Goal: Transaction & Acquisition: Purchase product/service

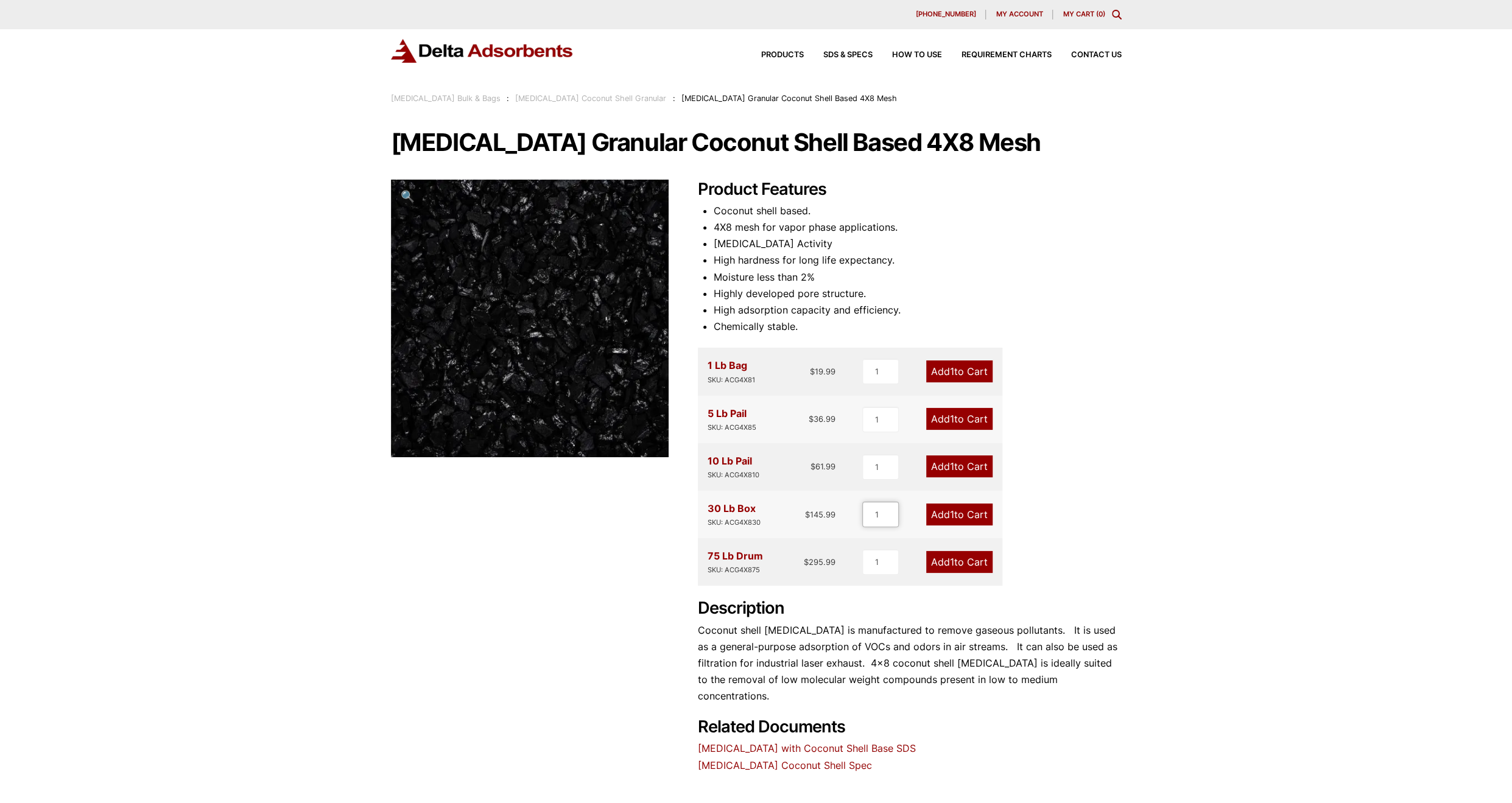
click at [872, 515] on input "1" at bounding box center [880, 514] width 36 height 25
click at [934, 515] on link "Add 1 to Cart" at bounding box center [959, 514] width 66 height 22
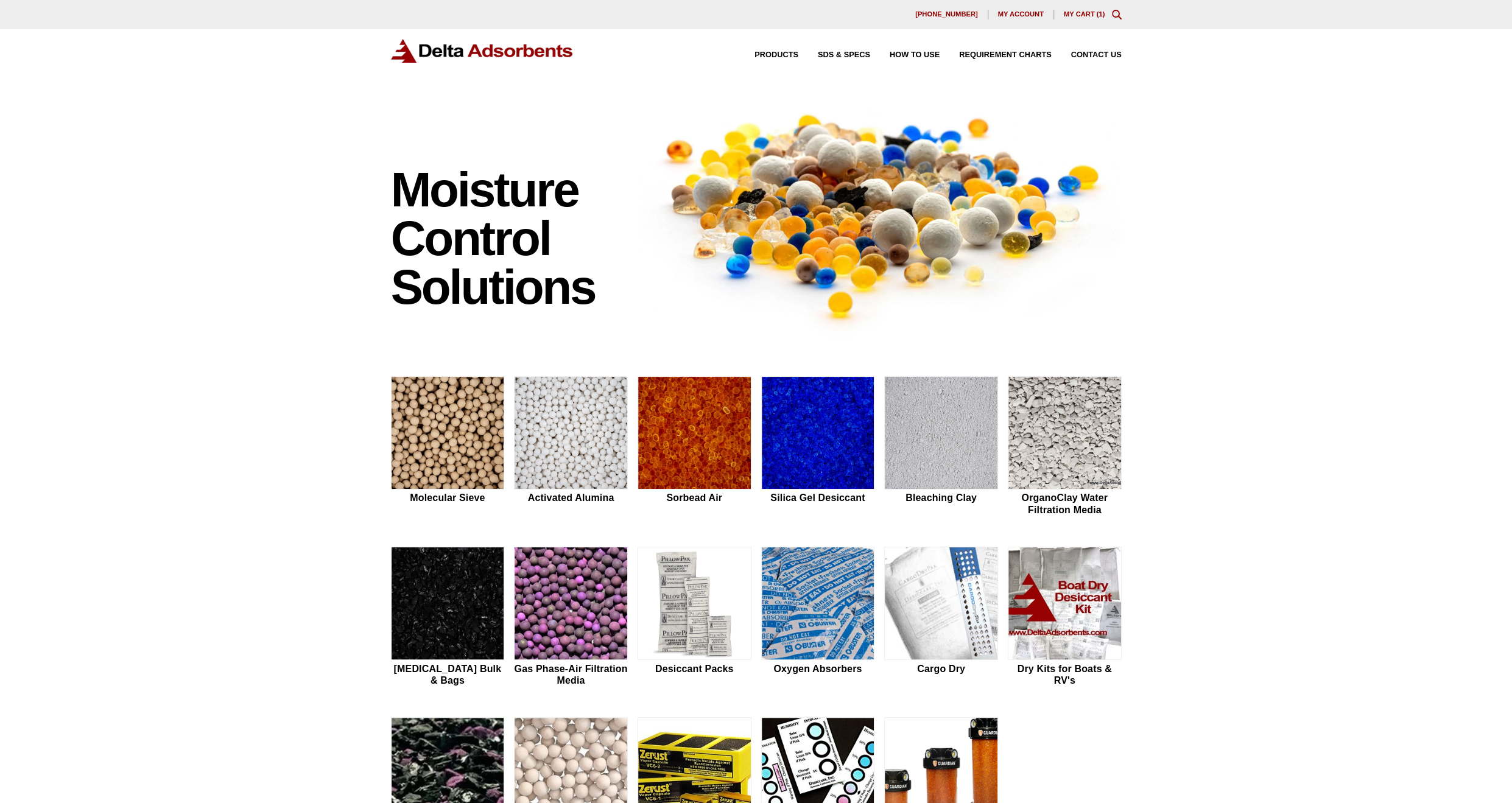
click at [1078, 15] on link "My Cart ( 1 )" at bounding box center [1084, 14] width 41 height 7
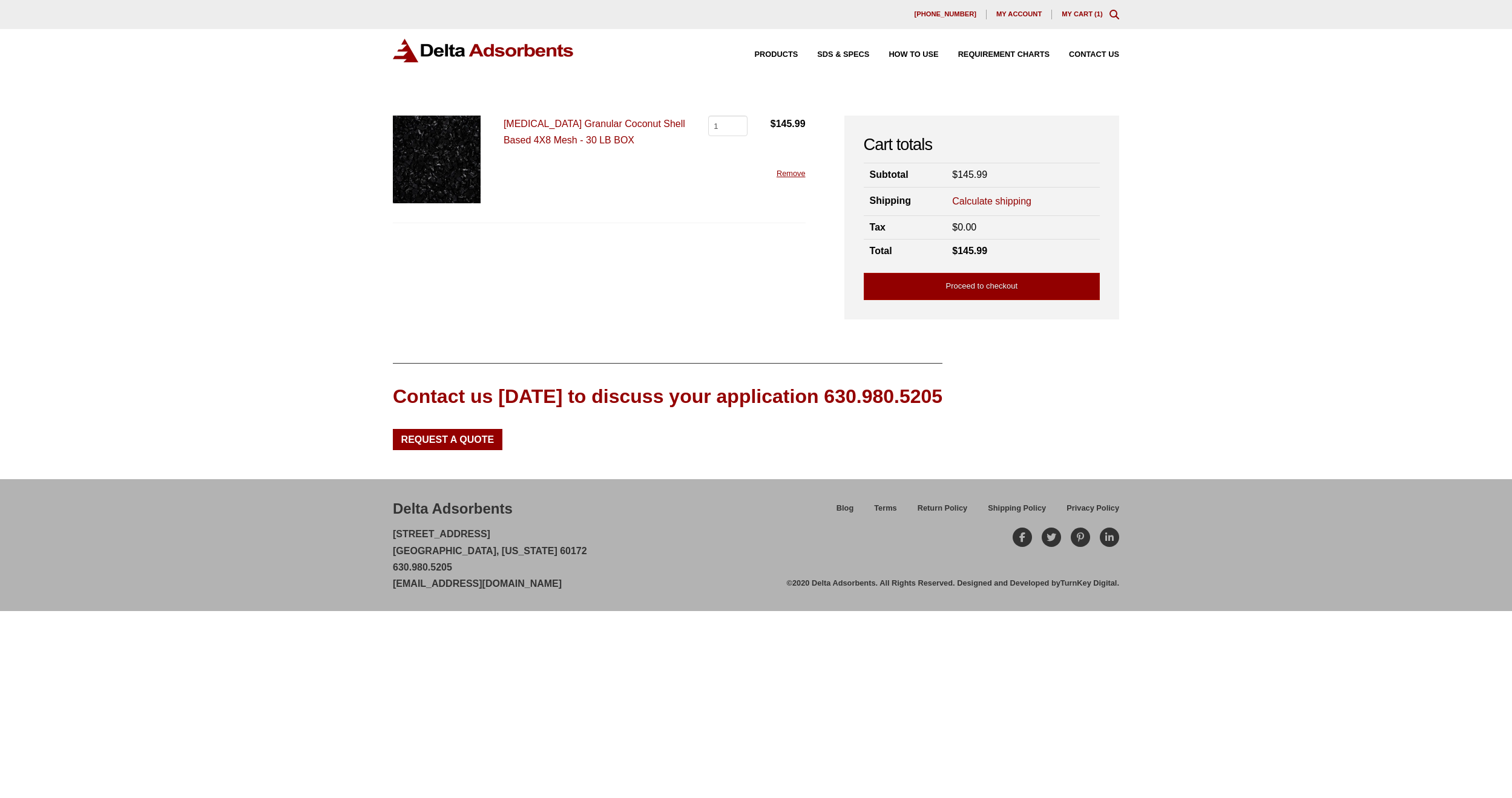
click at [972, 200] on link "Calculate shipping" at bounding box center [991, 201] width 79 height 14
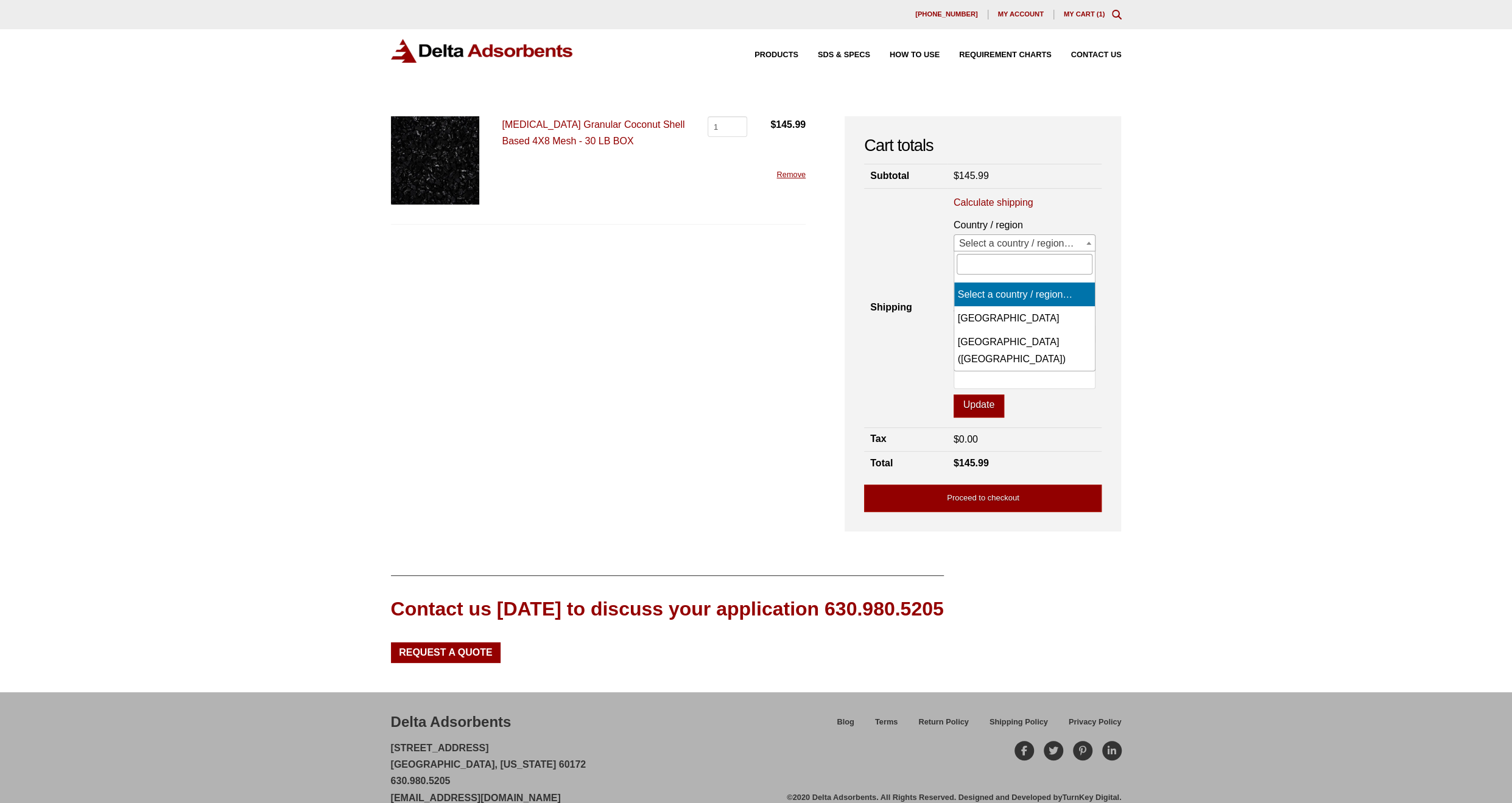
click at [964, 239] on span "Select a country / region…" at bounding box center [1024, 243] width 141 height 17
select select "US"
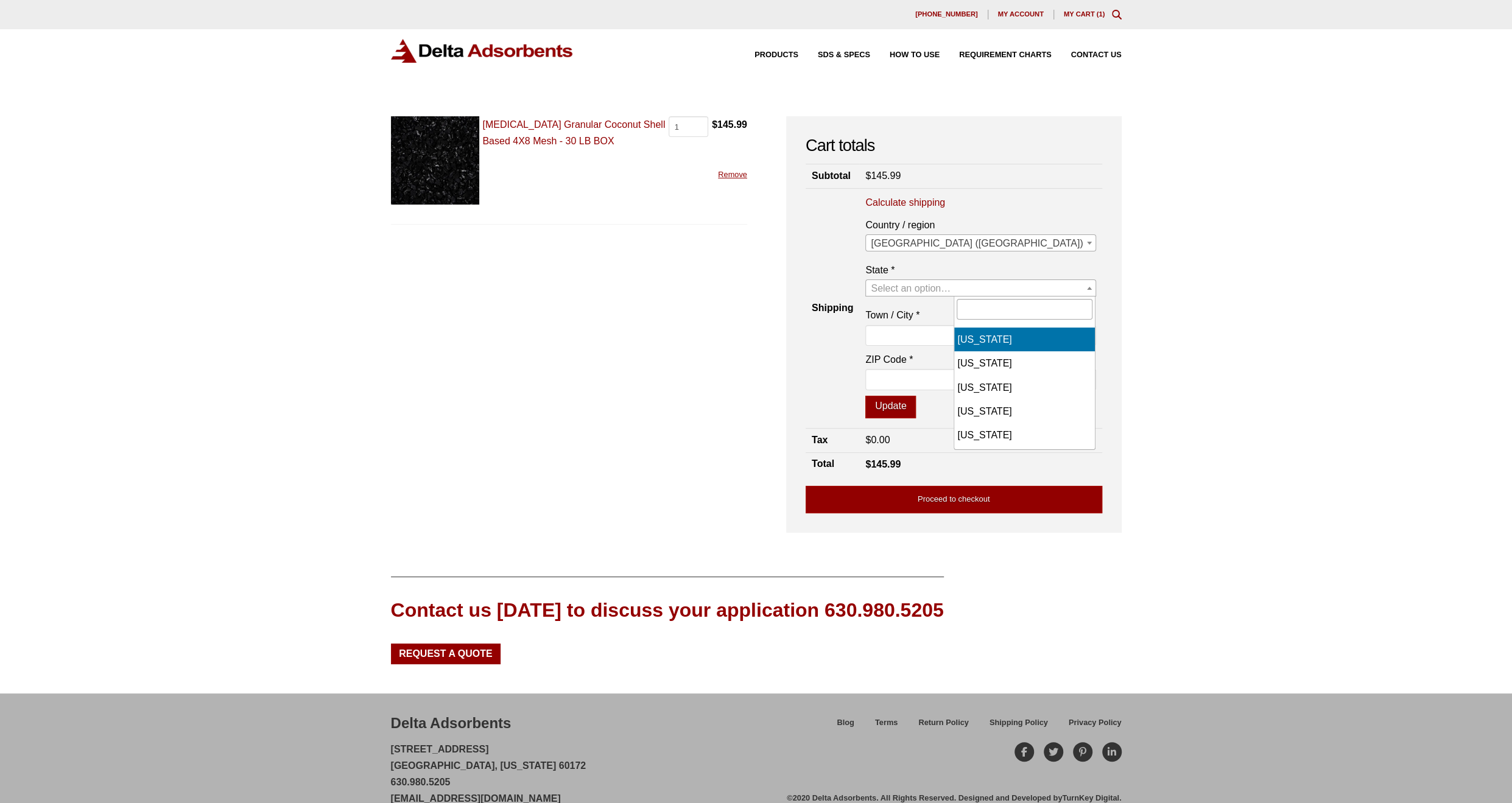
click at [950, 287] on span "Select an option…" at bounding box center [910, 288] width 80 height 11
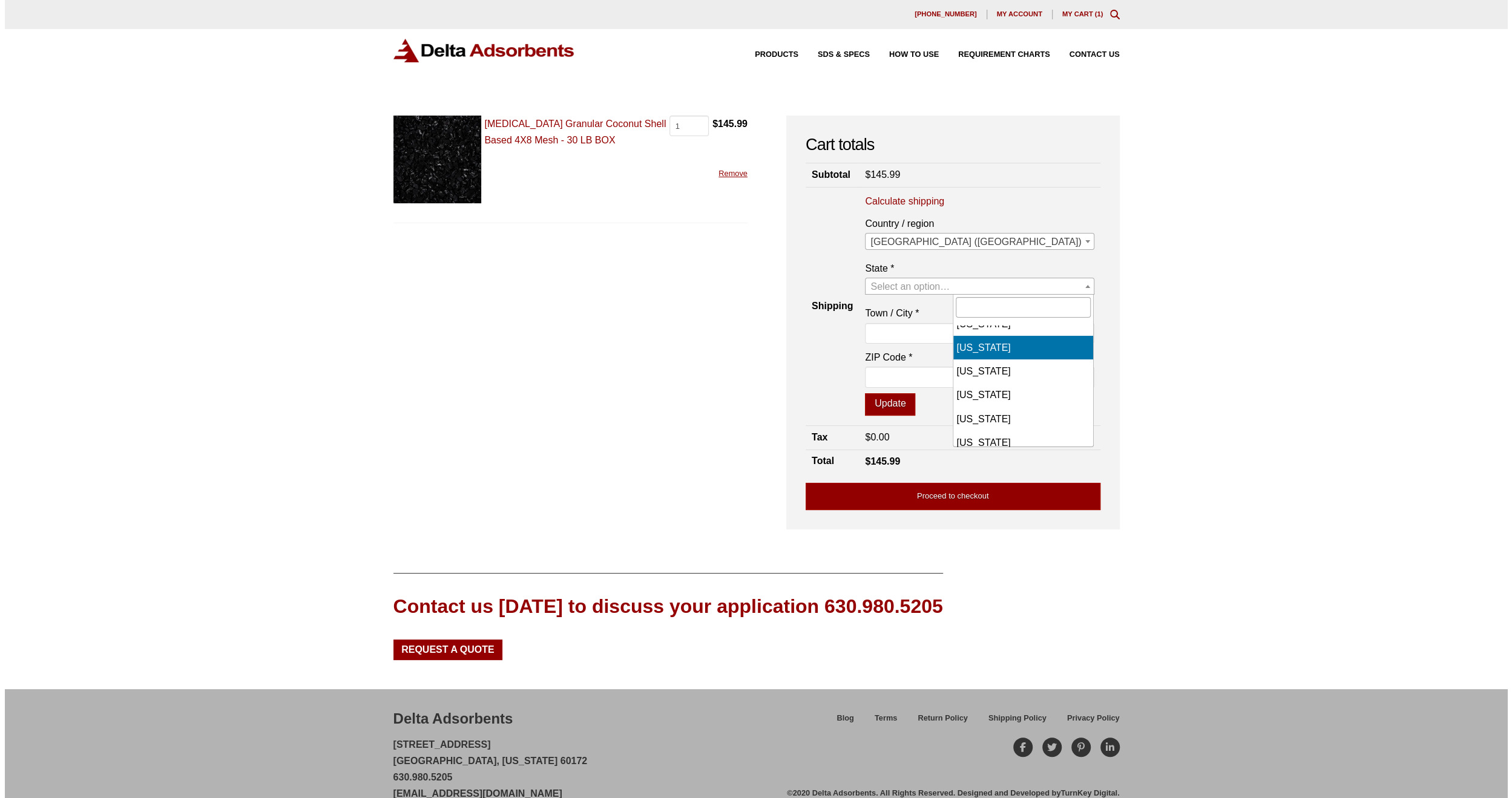
scroll to position [726, 0]
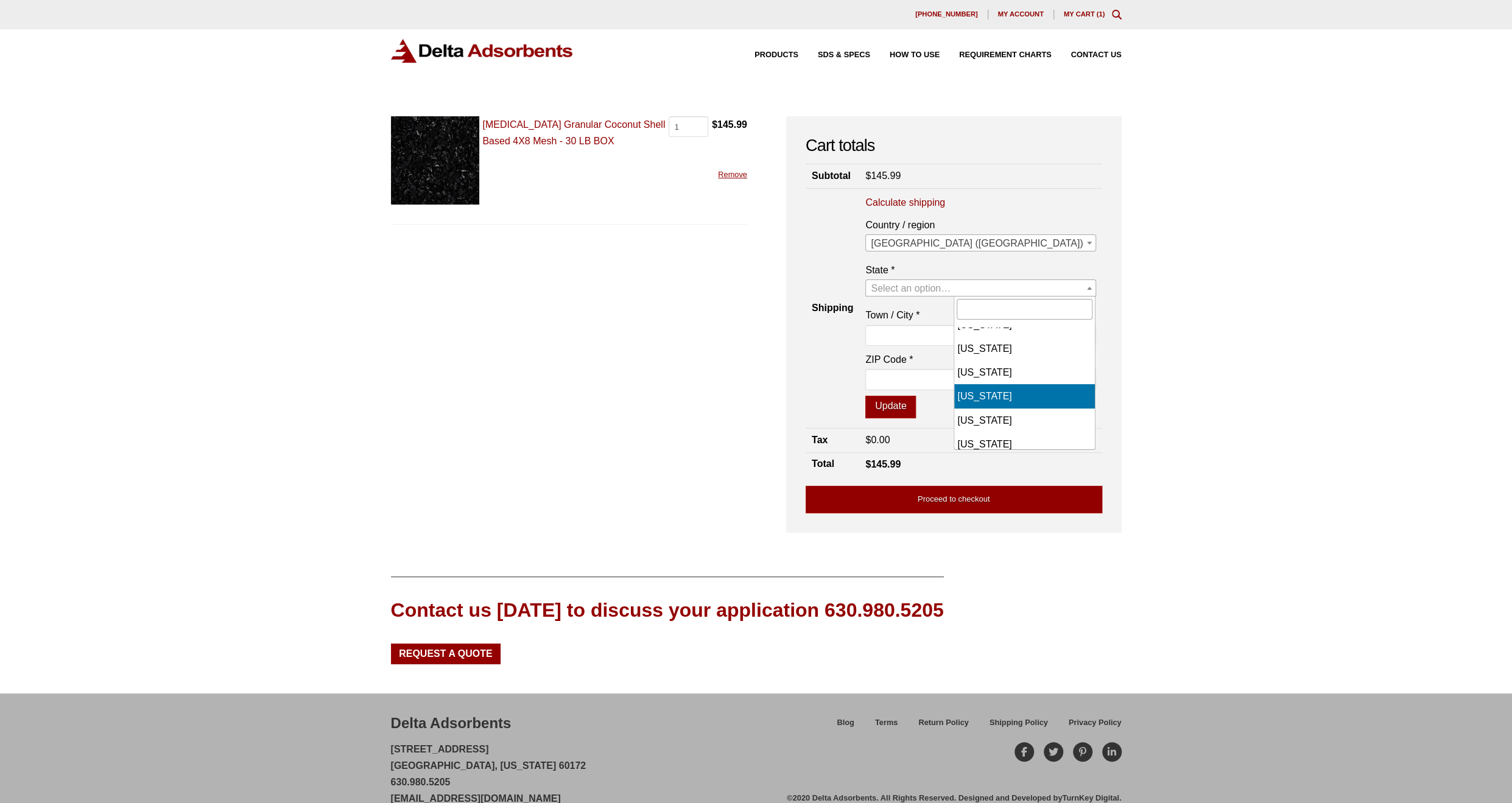
select select "NC"
click at [1003, 342] on input "Town / City *" at bounding box center [980, 335] width 230 height 21
type input "MIDLAND"
type input "28107"
click at [916, 405] on button "Update" at bounding box center [890, 407] width 51 height 23
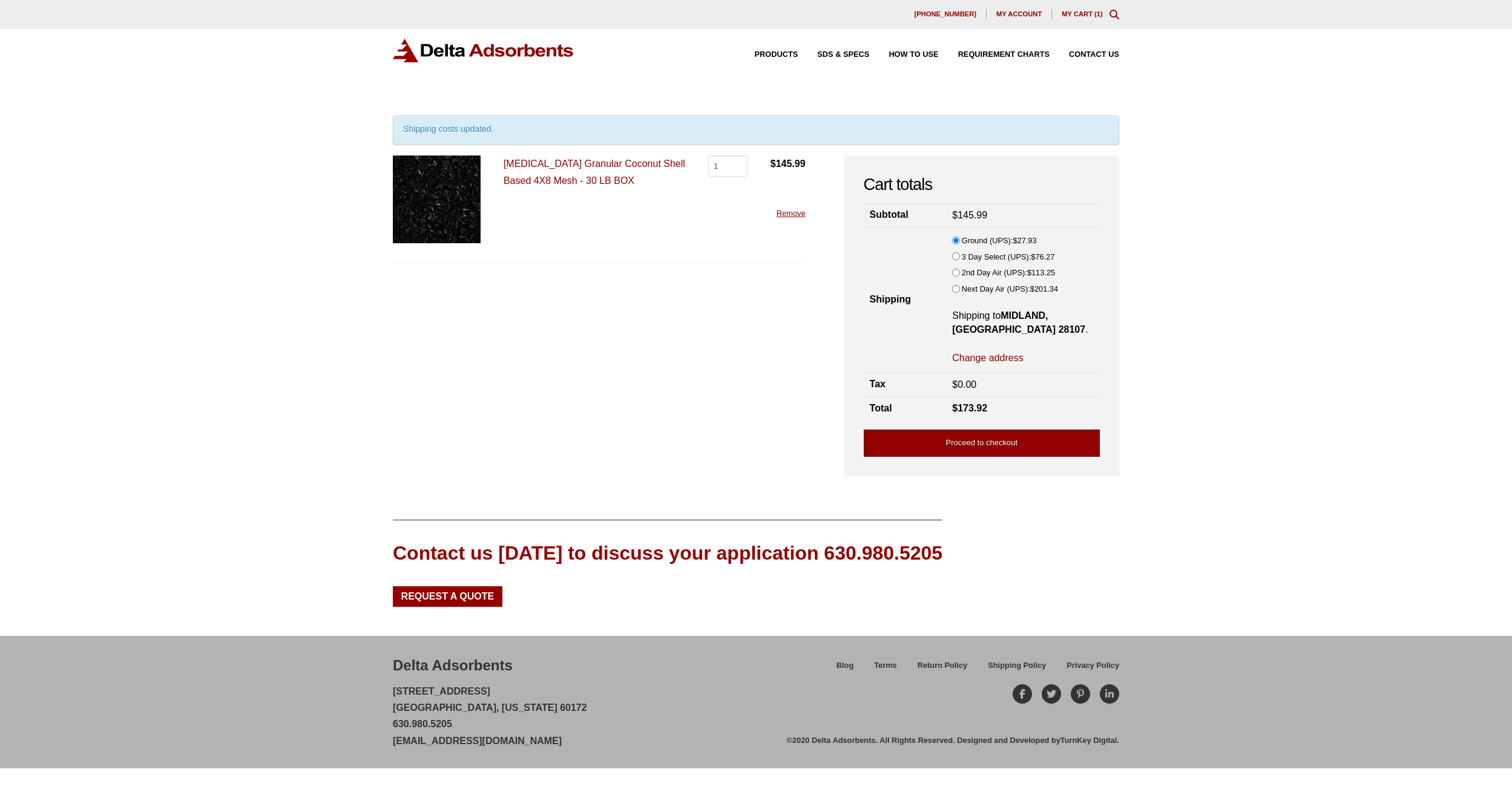
click at [968, 446] on link "Proceed to checkout" at bounding box center [981, 443] width 236 height 27
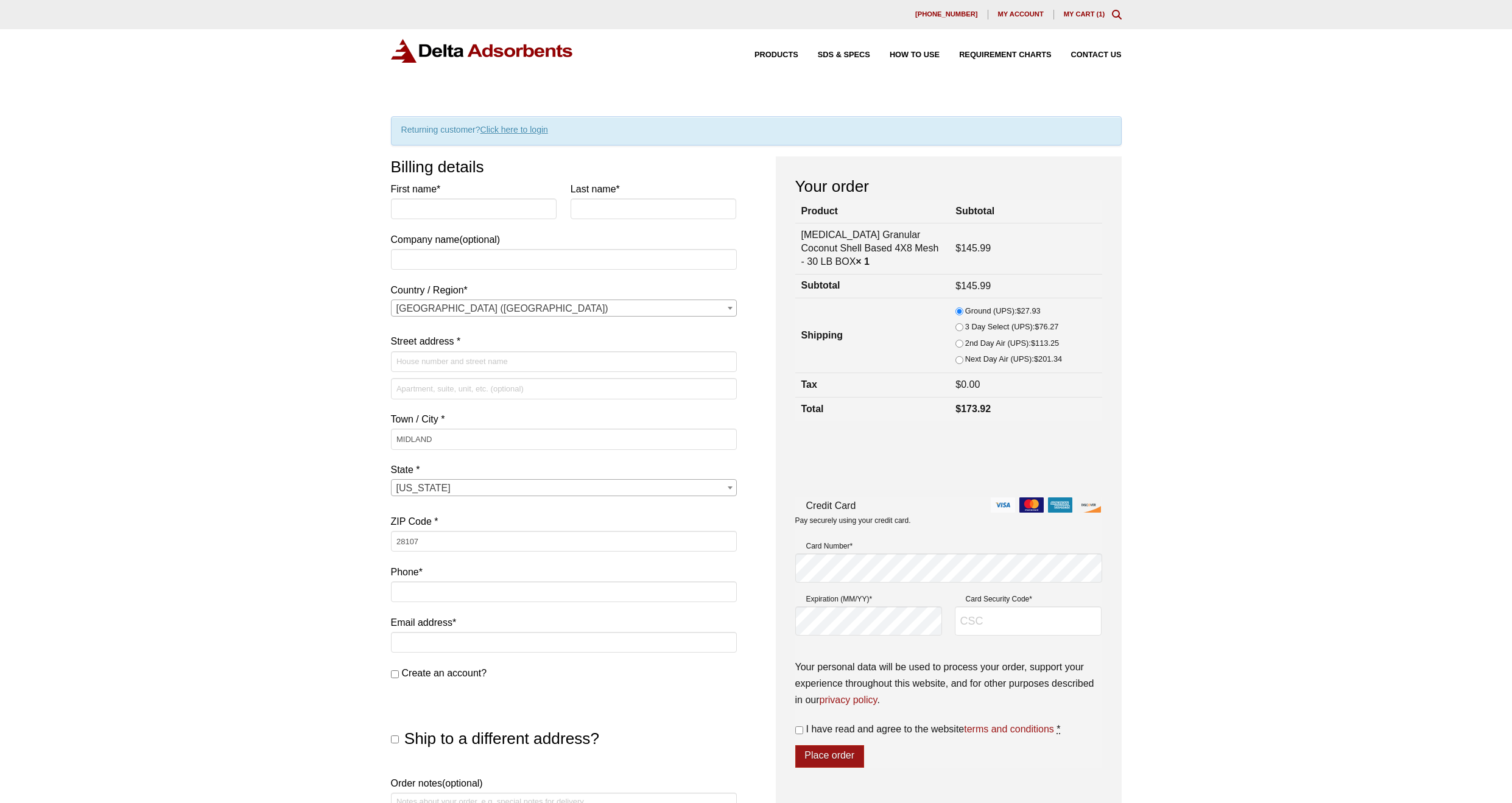
select select "NC"
click at [510, 209] on input "First name *" at bounding box center [474, 209] width 166 height 21
type input "Zachary"
type input "Hilton"
type input "Boomerang Water"
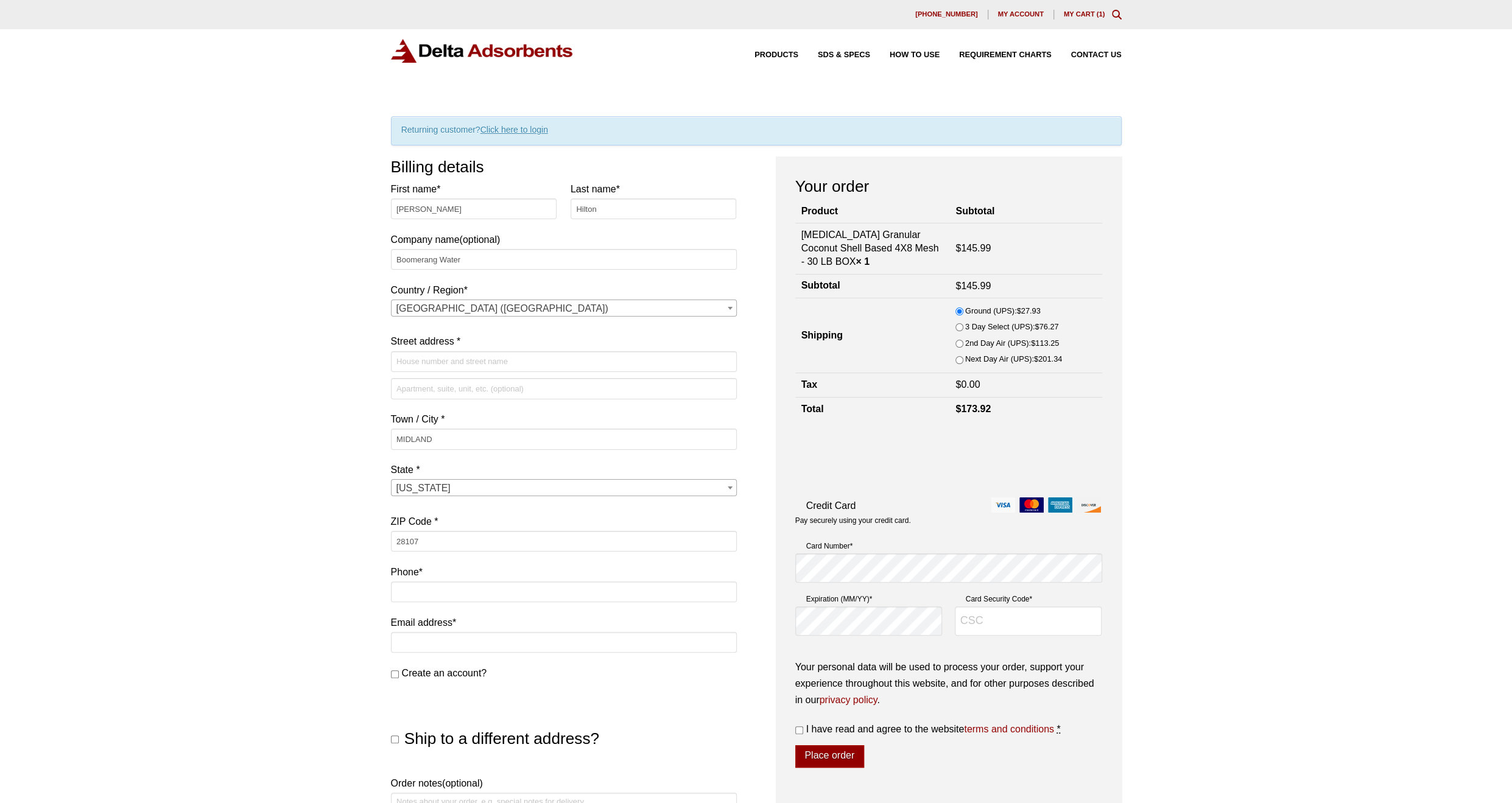
type input "[STREET_ADDRESS]"
type input "9802415042"
type input "[EMAIL_ADDRESS][DOMAIN_NAME]"
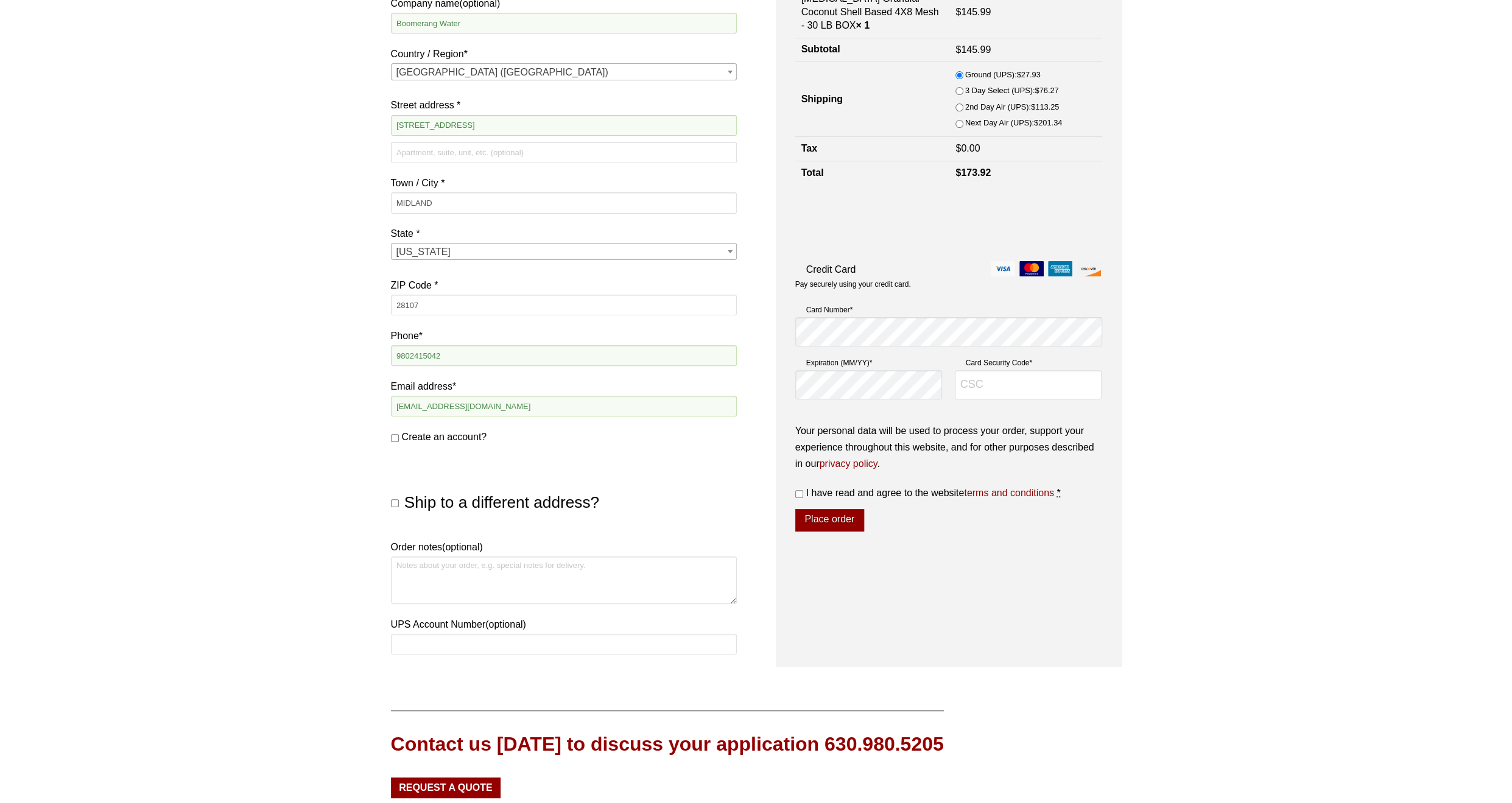
scroll to position [243, 0]
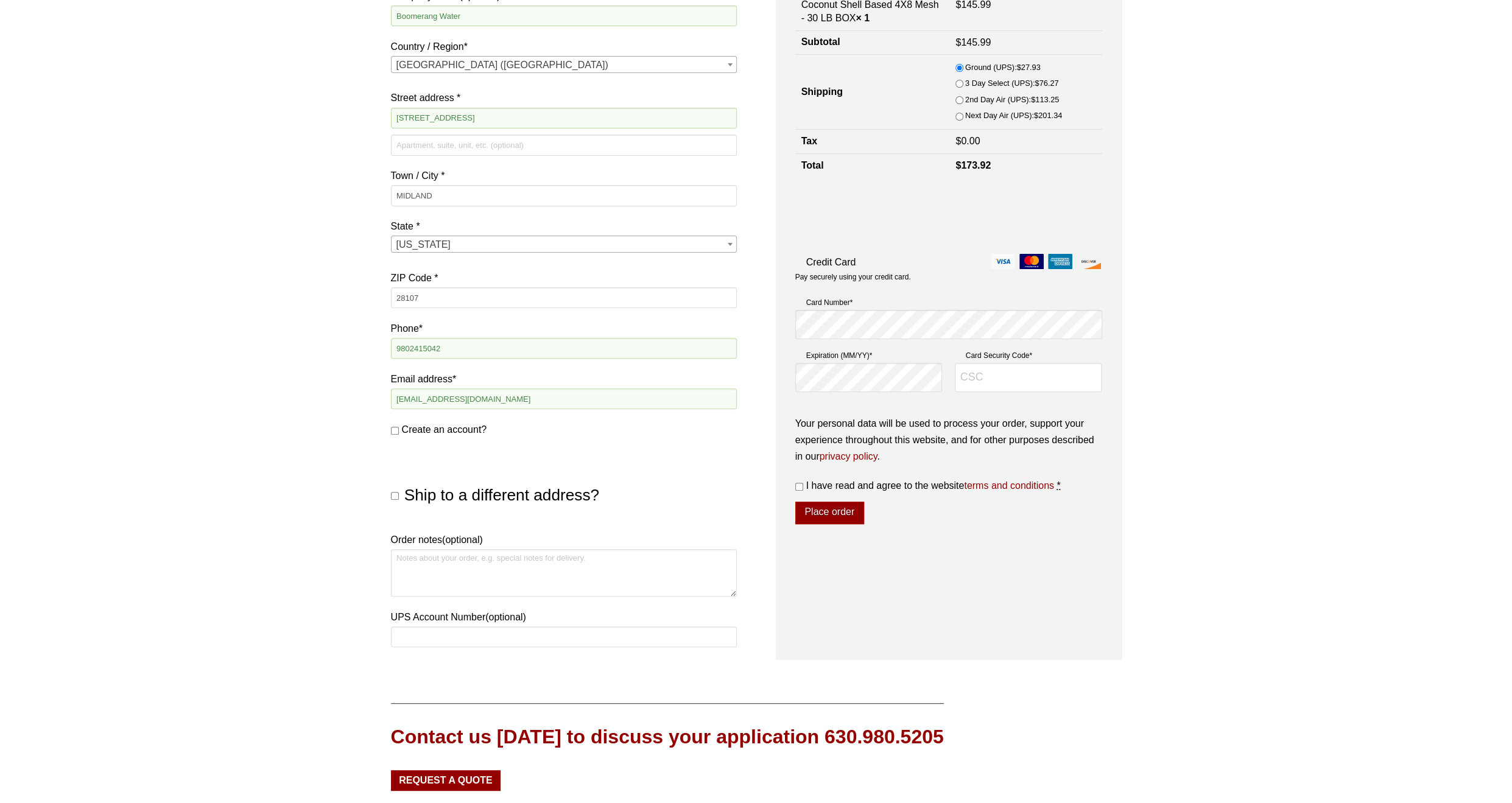
click at [803, 484] on input "I have read and agree to the website terms and conditions *" at bounding box center [799, 486] width 8 height 8
checkbox input "true"
drag, startPoint x: 868, startPoint y: 349, endPoint x: 868, endPoint y: 342, distance: 7.0
click at [868, 343] on div "Card Number * Expiration (MM/YY) * Card Security Code *" at bounding box center [948, 318] width 307 height 53
click at [1015, 378] on input "Card Security Code *" at bounding box center [1028, 377] width 147 height 29
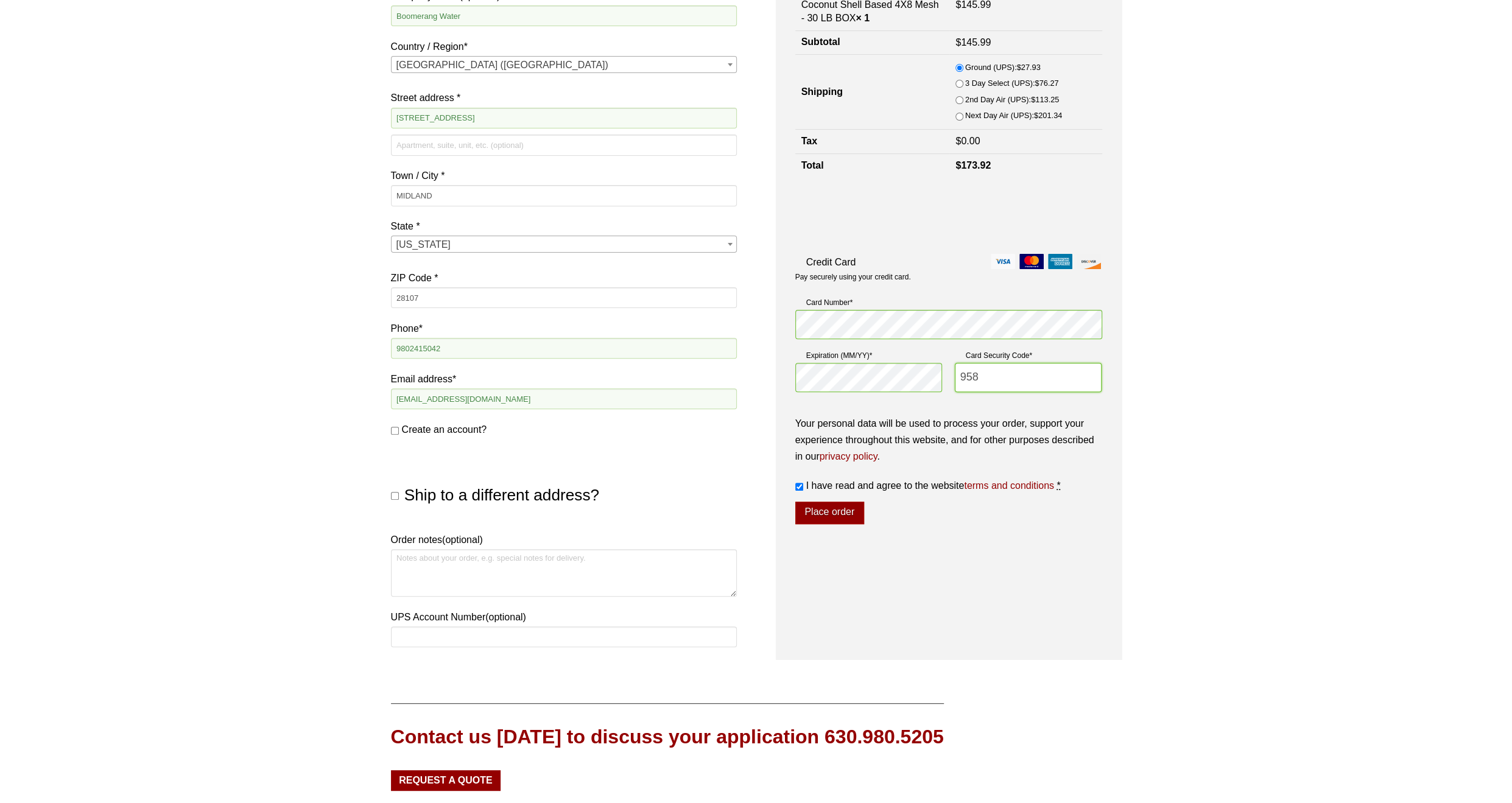
type input "958"
click at [939, 516] on div "Your personal data will be used to process your order, support your experience …" at bounding box center [948, 469] width 307 height 109
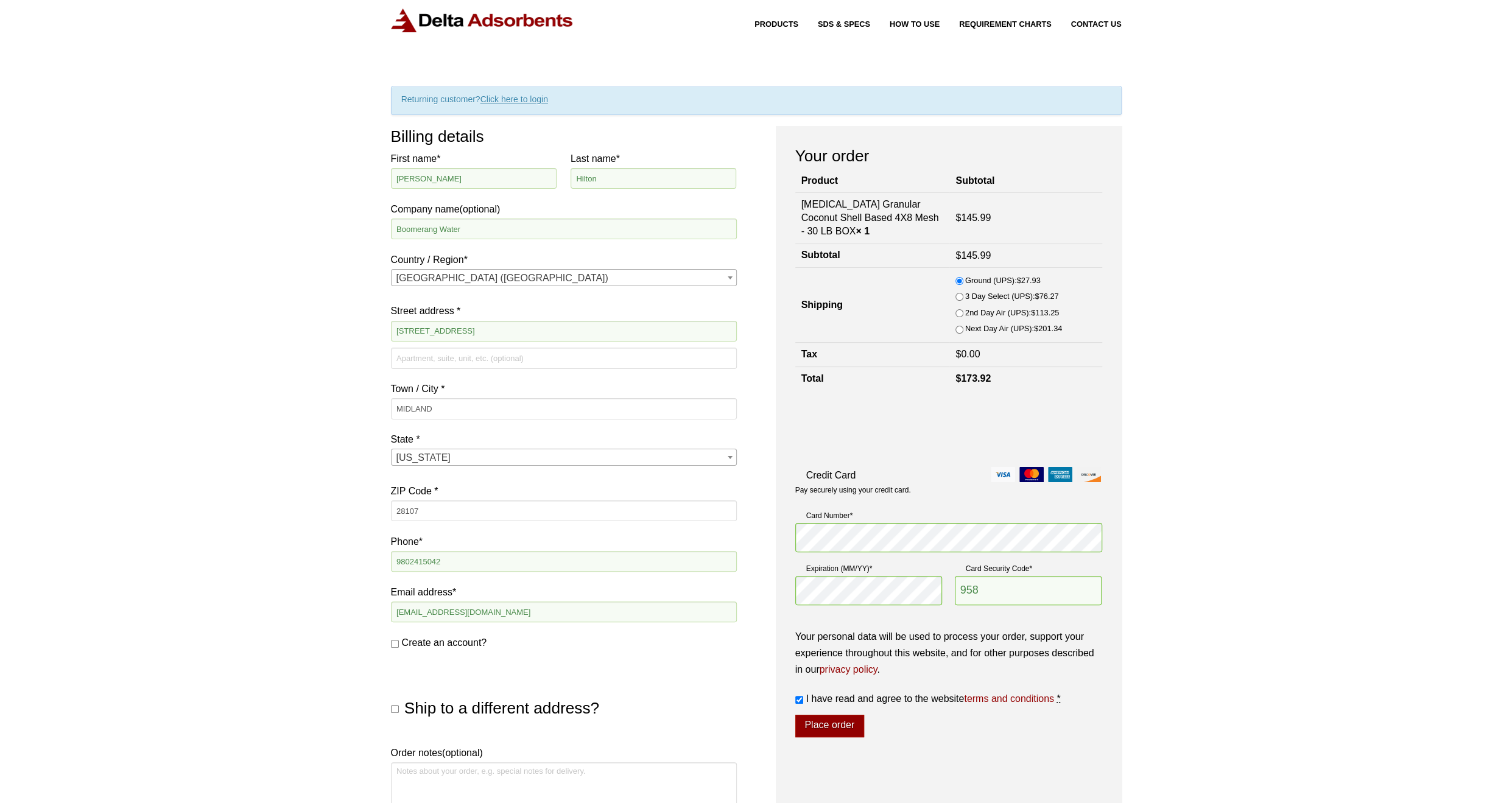
scroll to position [0, 0]
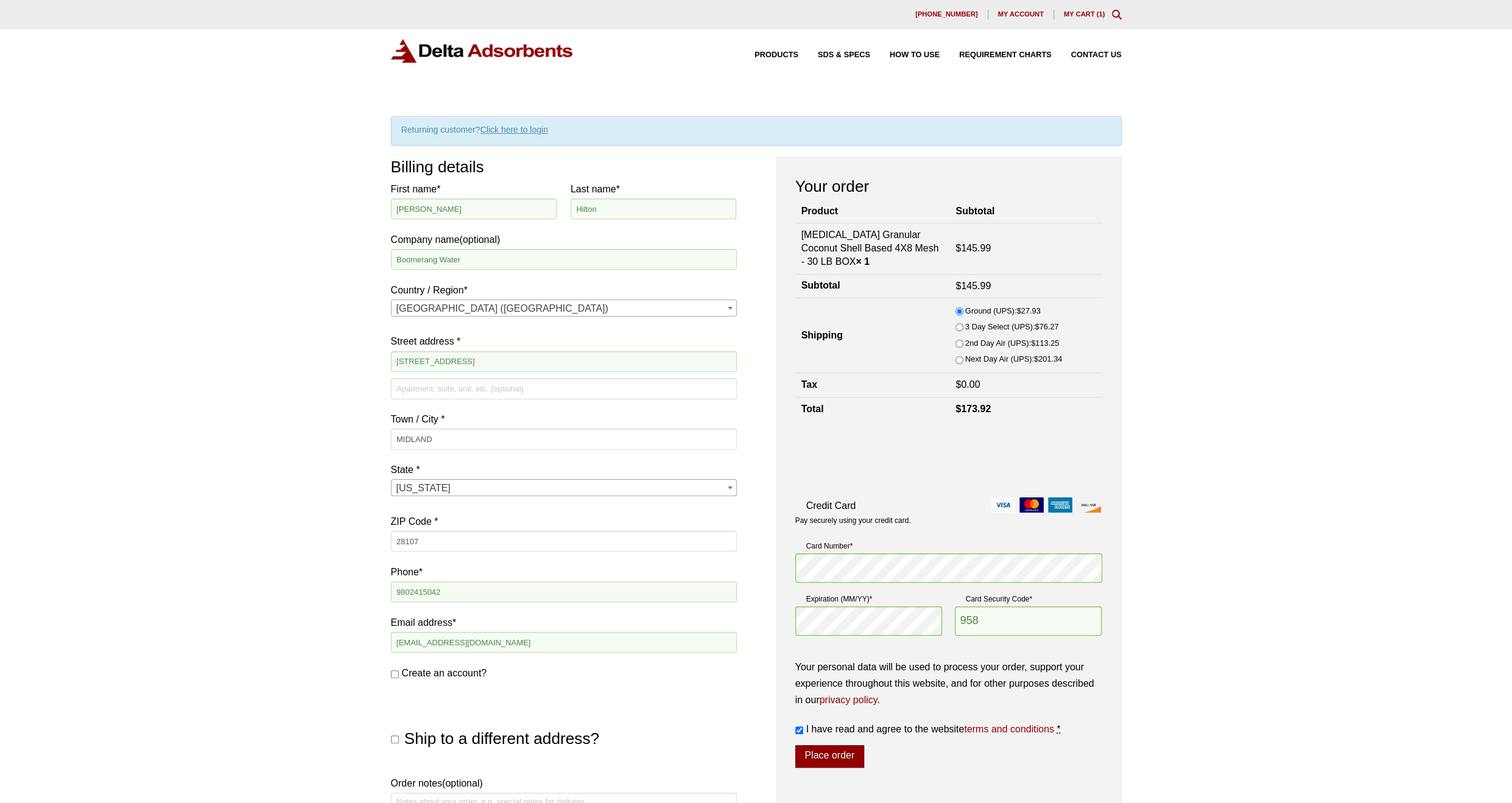
click at [841, 752] on button "Place order" at bounding box center [829, 756] width 69 height 23
